Goal: Navigation & Orientation: Go to known website

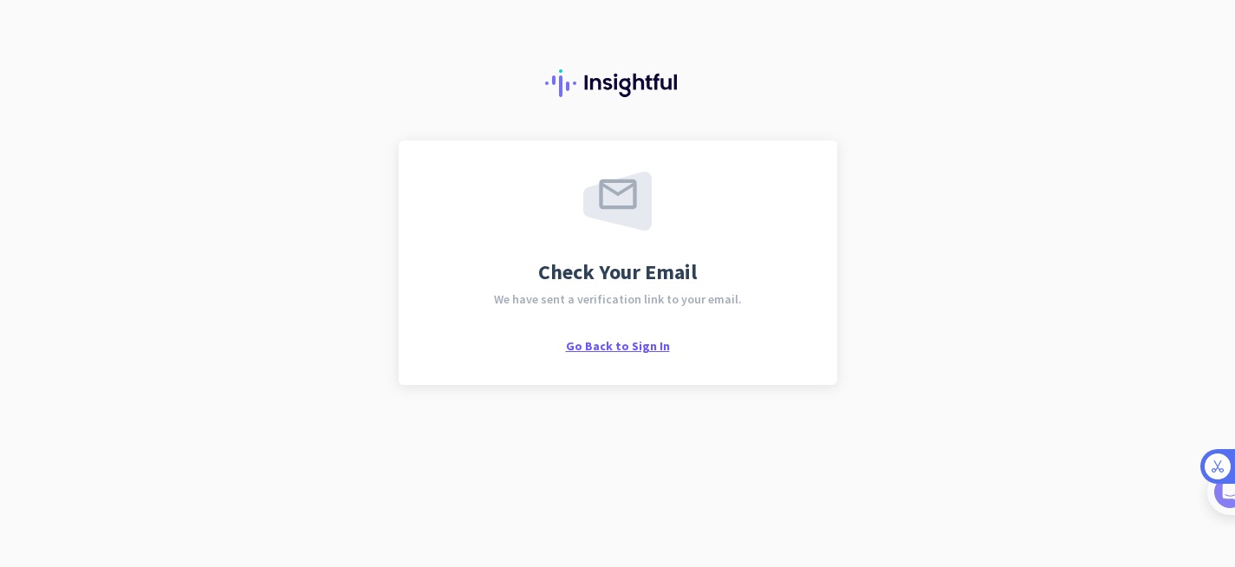
click at [625, 342] on span "Go Back to Sign In" at bounding box center [618, 346] width 104 height 16
click at [601, 342] on span "Go Back to Sign In" at bounding box center [618, 346] width 104 height 16
